Goal: Task Accomplishment & Management: Complete application form

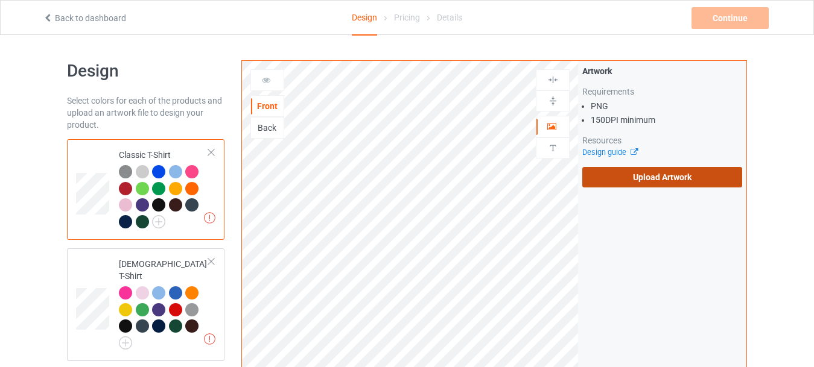
click at [606, 179] on label "Upload Artwork" at bounding box center [662, 177] width 160 height 21
click at [0, 0] on input "Upload Artwork" at bounding box center [0, 0] width 0 height 0
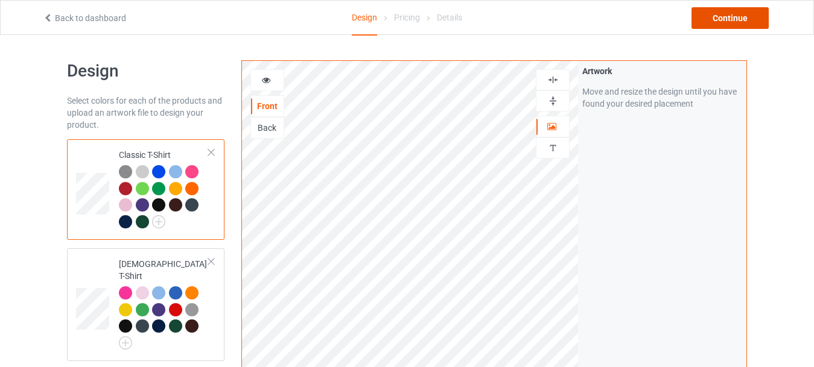
click at [724, 12] on div "Continue" at bounding box center [730, 18] width 77 height 22
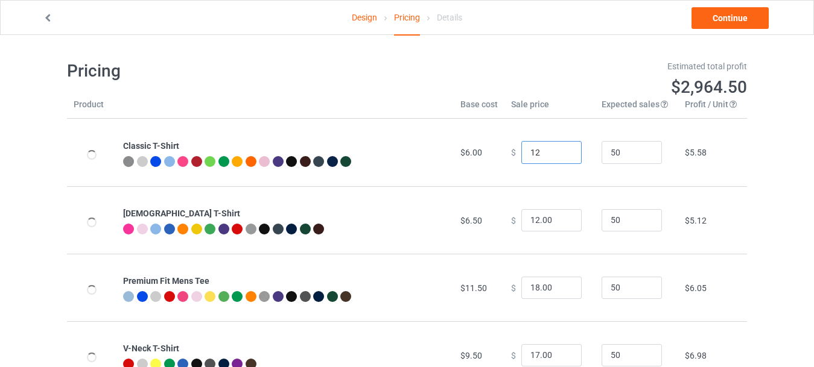
click at [565, 149] on input "12" at bounding box center [551, 152] width 60 height 23
click at [565, 149] on input "13" at bounding box center [551, 152] width 60 height 23
type input "13.00"
click at [561, 219] on input "13" at bounding box center [551, 220] width 60 height 23
click at [563, 216] on input "14" at bounding box center [551, 220] width 60 height 23
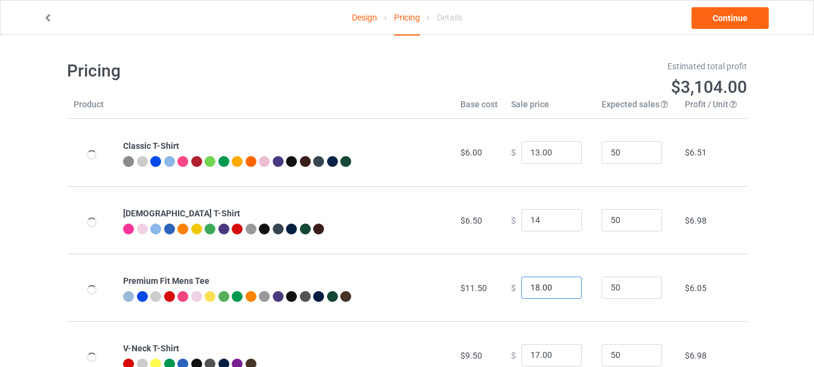
type input "14.00"
click at [558, 286] on input "19" at bounding box center [551, 288] width 60 height 23
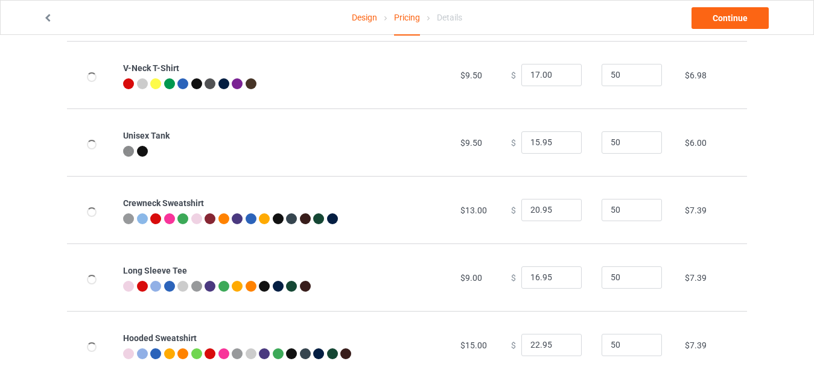
scroll to position [282, 0]
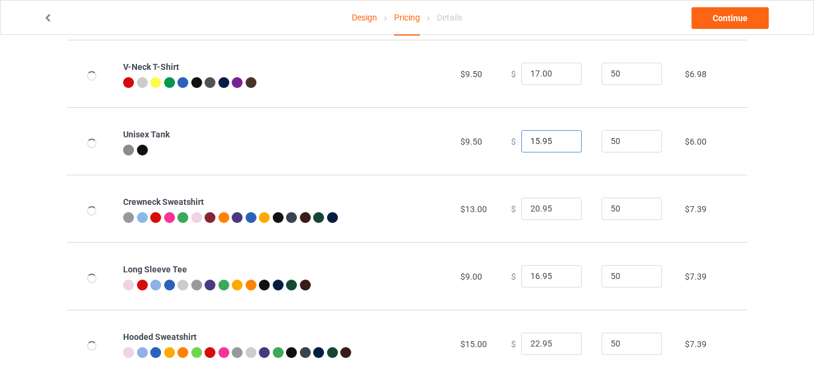
type input "19.00"
type input "16.95"
click at [561, 138] on input "16.95" at bounding box center [551, 141] width 60 height 23
click at [740, 17] on link "Continue" at bounding box center [730, 18] width 77 height 22
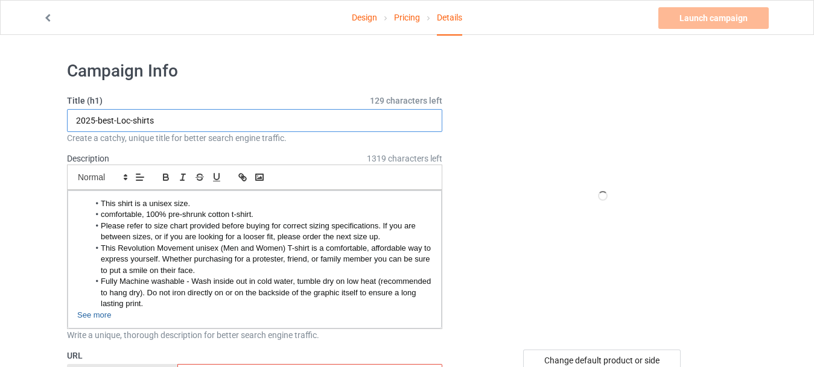
click at [185, 124] on input "2025-best-Loc-shirts" at bounding box center [254, 120] width 375 height 23
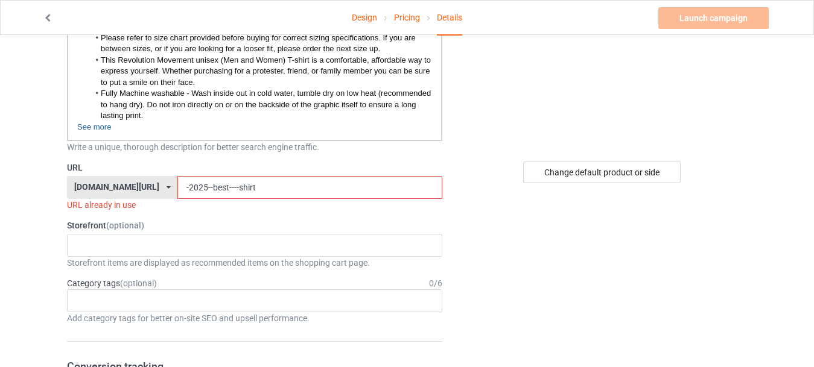
scroll to position [207, 0]
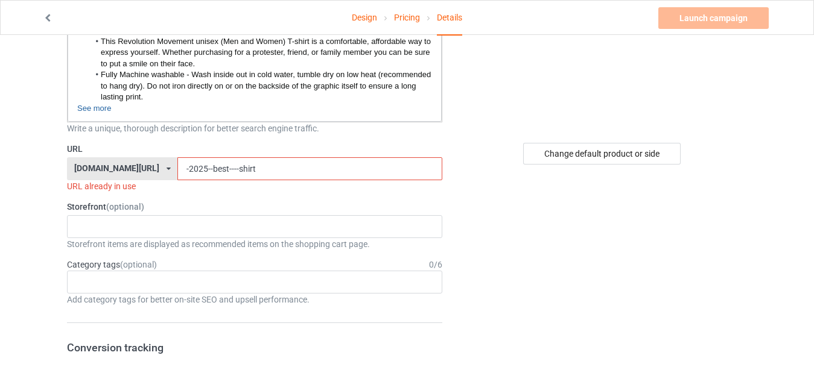
type input "2025-best-Loc-shirt"
click at [206, 170] on input "-2025--best----shirt" at bounding box center [309, 168] width 264 height 23
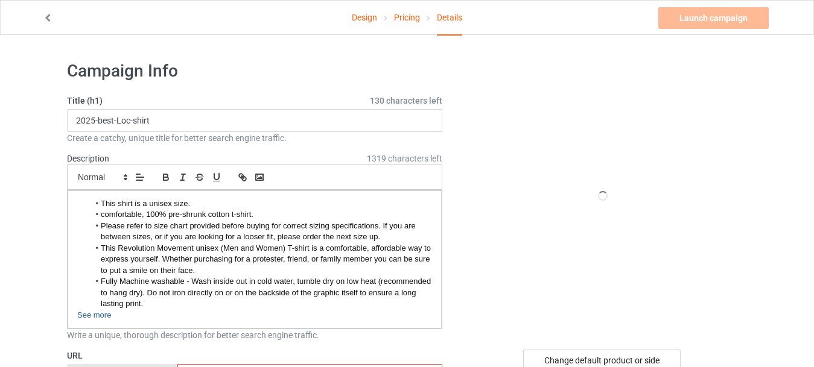
type input "-2025--best--shirt"
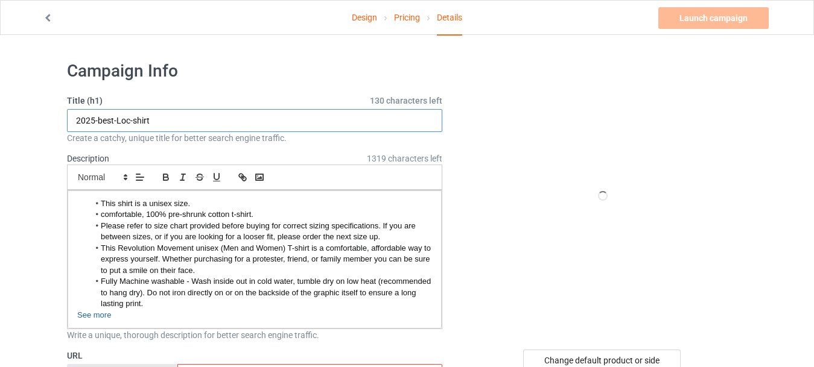
click at [132, 121] on input "2025-best-Loc-shirt" at bounding box center [254, 120] width 375 height 23
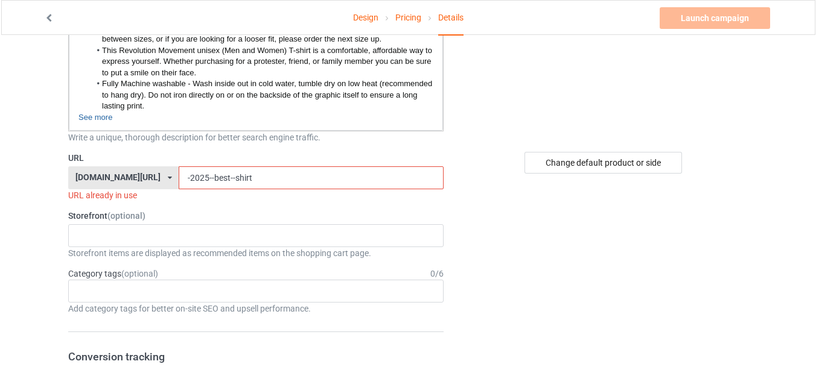
scroll to position [220, 0]
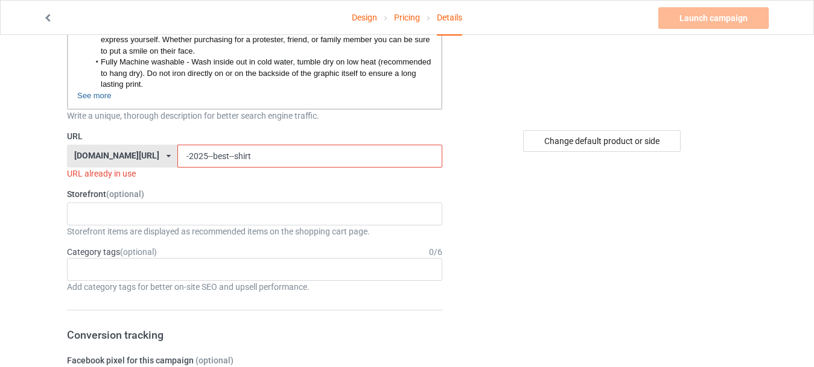
type input "2025-best--shirt"
click at [229, 157] on input "-2025--best--shirt" at bounding box center [309, 156] width 264 height 23
click at [177, 156] on input "-2025--best--shirt" at bounding box center [309, 156] width 264 height 23
click at [180, 154] on input "2025--best--shirt" at bounding box center [309, 156] width 264 height 23
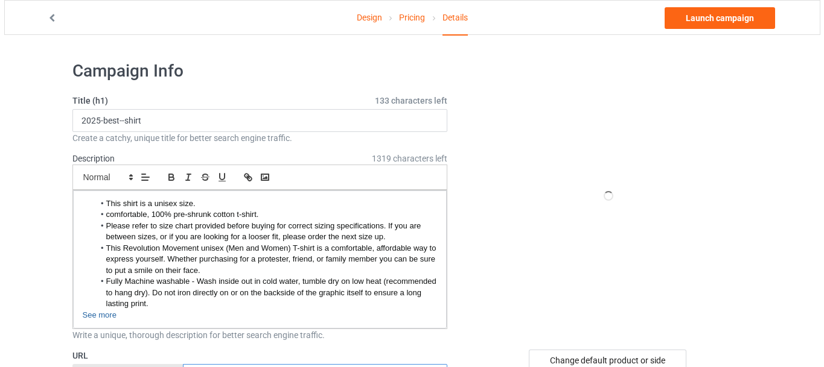
scroll to position [148, 0]
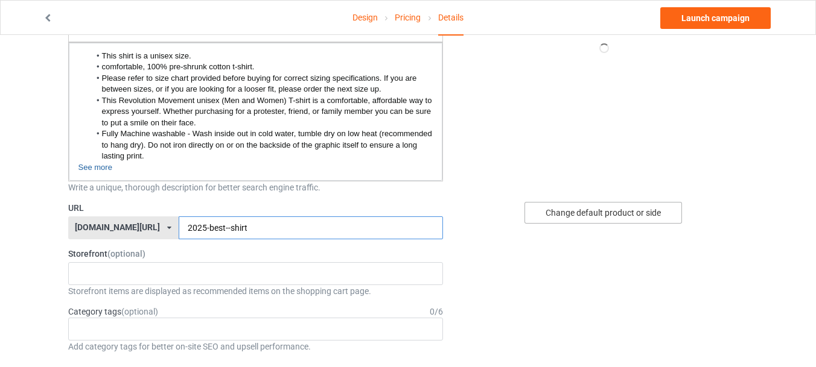
type input "2025-best--shirt"
click at [555, 215] on div "Change default product or side" at bounding box center [602, 213] width 157 height 22
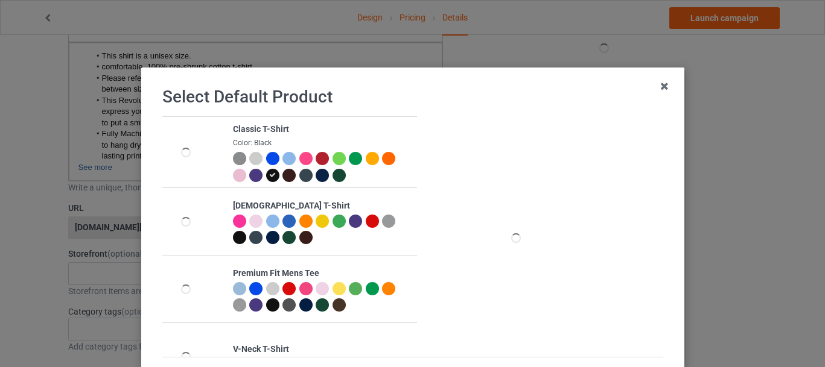
click at [301, 156] on div at bounding box center [305, 158] width 13 height 13
click at [266, 157] on div at bounding box center [272, 158] width 13 height 13
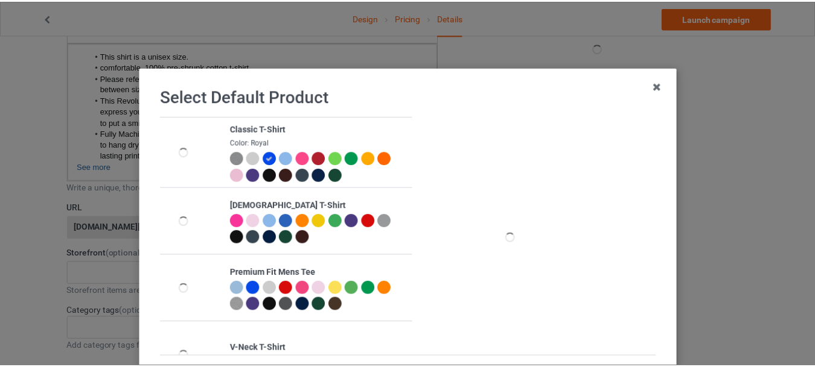
scroll to position [117, 0]
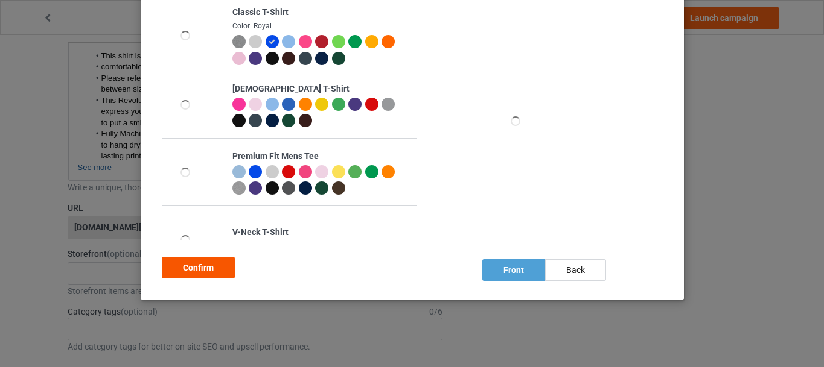
click at [199, 275] on div "Confirm" at bounding box center [198, 268] width 73 height 22
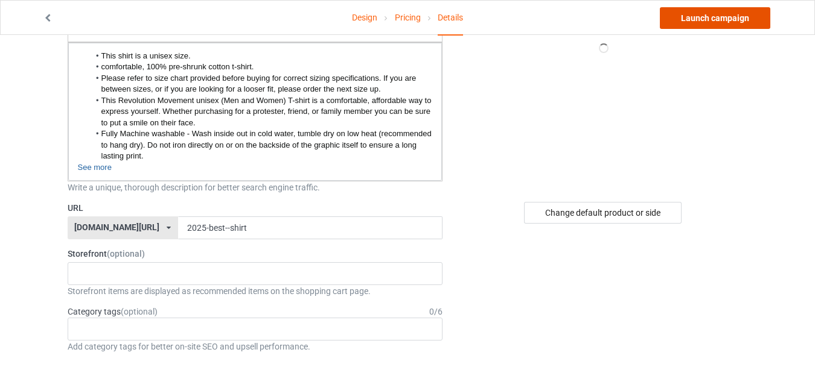
click at [748, 19] on link "Launch campaign" at bounding box center [715, 18] width 110 height 22
